Goal: Transaction & Acquisition: Purchase product/service

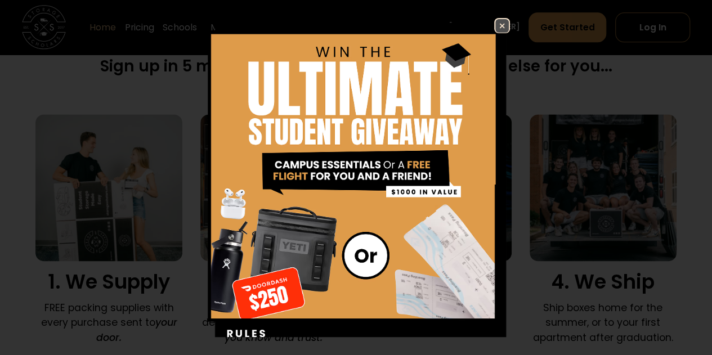
scroll to position [704, 0]
click at [494, 18] on link at bounding box center [502, 26] width 16 height 16
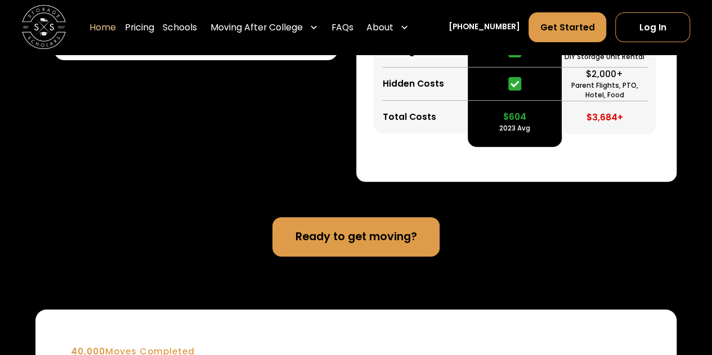
scroll to position [2296, 0]
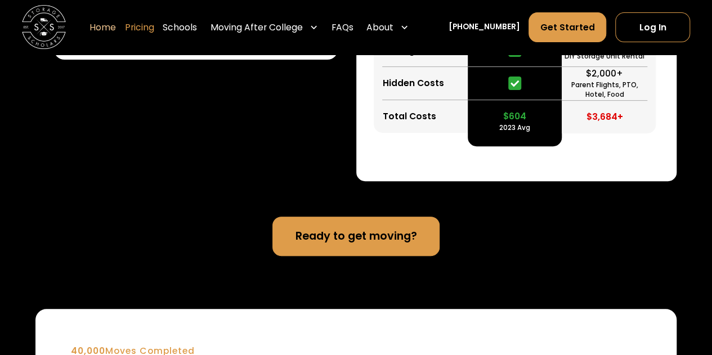
click at [154, 28] on link "Pricing" at bounding box center [139, 27] width 29 height 31
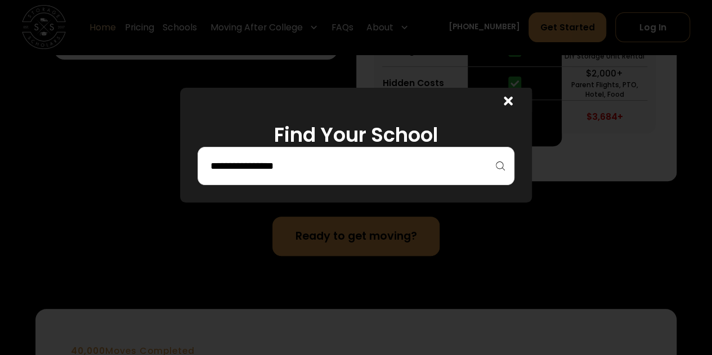
click at [305, 167] on input "search" at bounding box center [355, 165] width 293 height 19
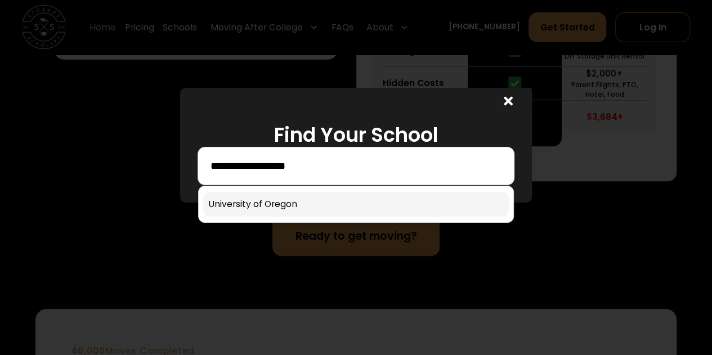
type input "**********"
click at [294, 200] on link at bounding box center [356, 204] width 306 height 25
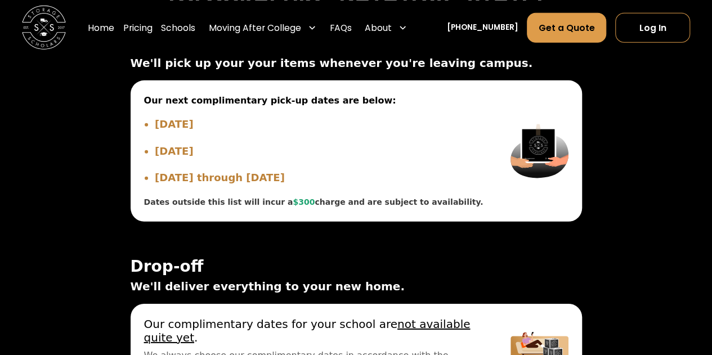
scroll to position [3768, 0]
